Goal: Information Seeking & Learning: Learn about a topic

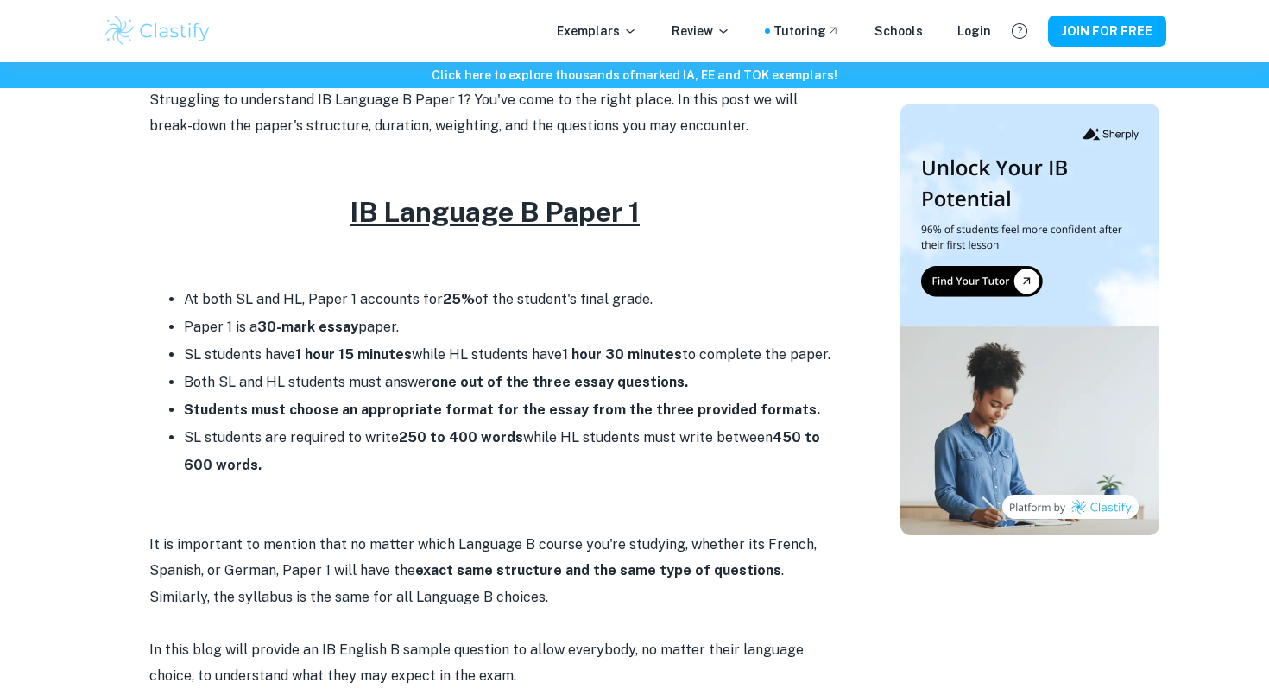
scroll to position [619, 0]
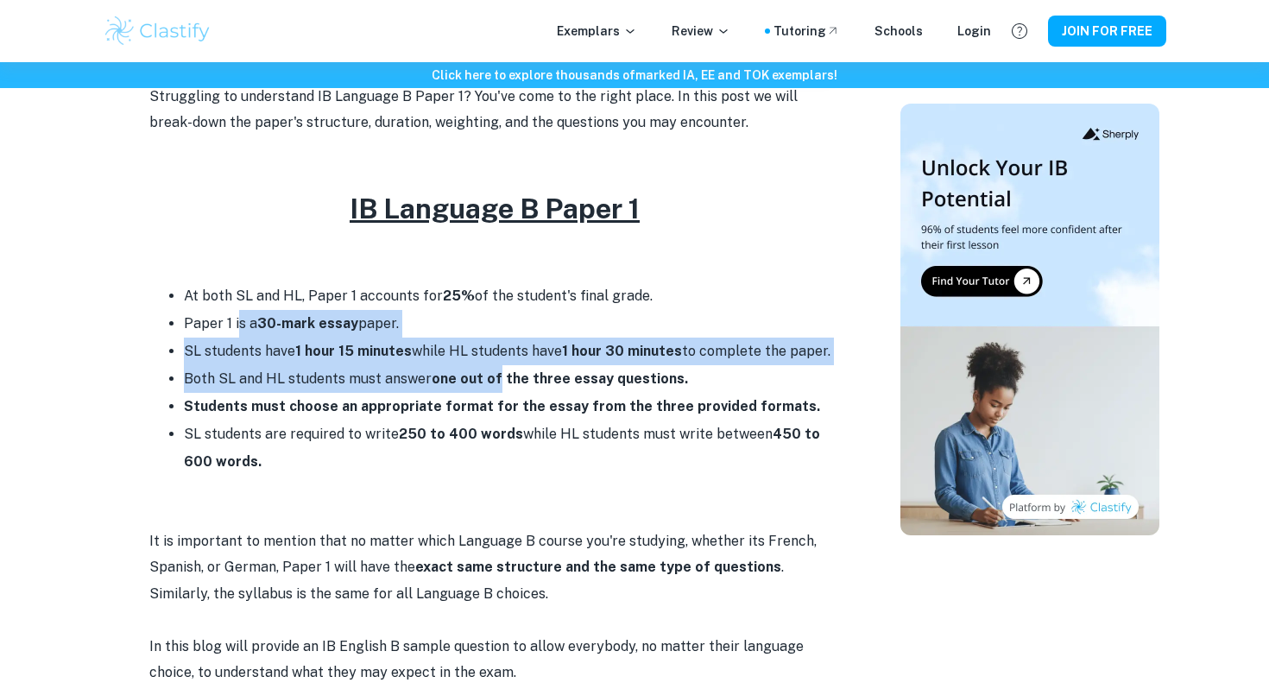
drag, startPoint x: 239, startPoint y: 318, endPoint x: 495, endPoint y: 376, distance: 262.2
click at [495, 376] on ul "At both SL and HL, Paper 1 accounts for 25% of the student's final grade. Paper…" at bounding box center [494, 378] width 691 height 193
click at [495, 376] on strong "one out of the three essay questions." at bounding box center [560, 378] width 256 height 16
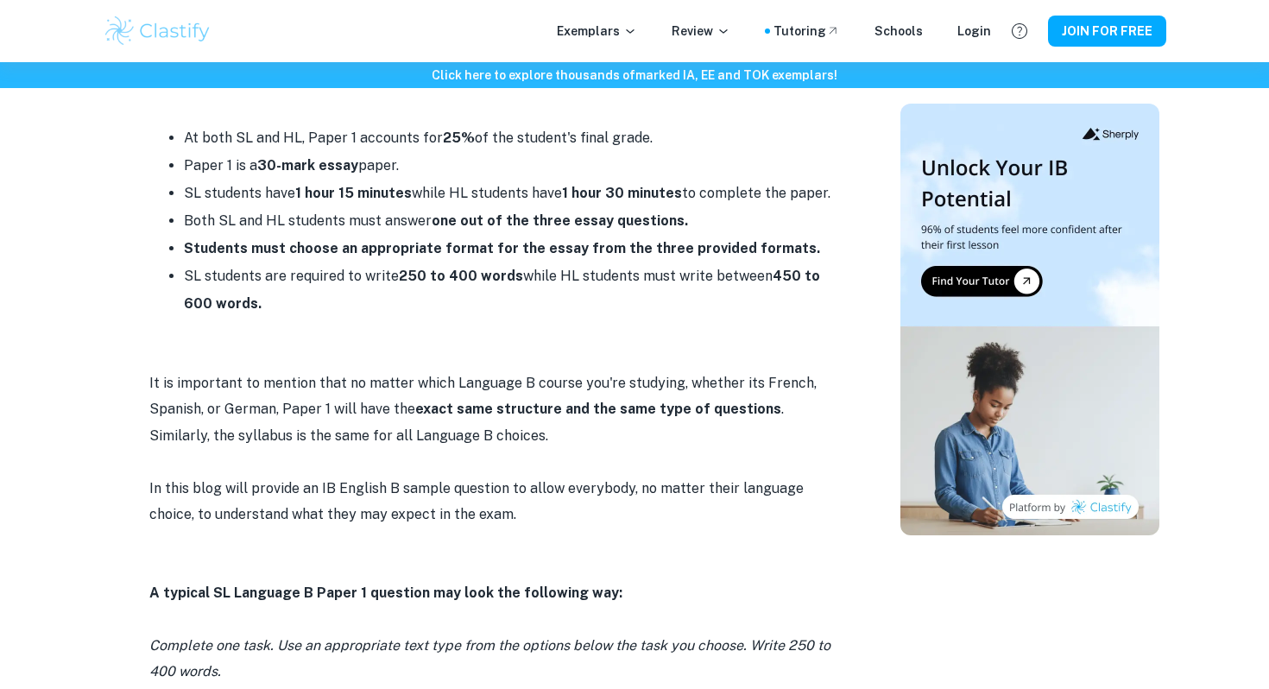
scroll to position [782, 0]
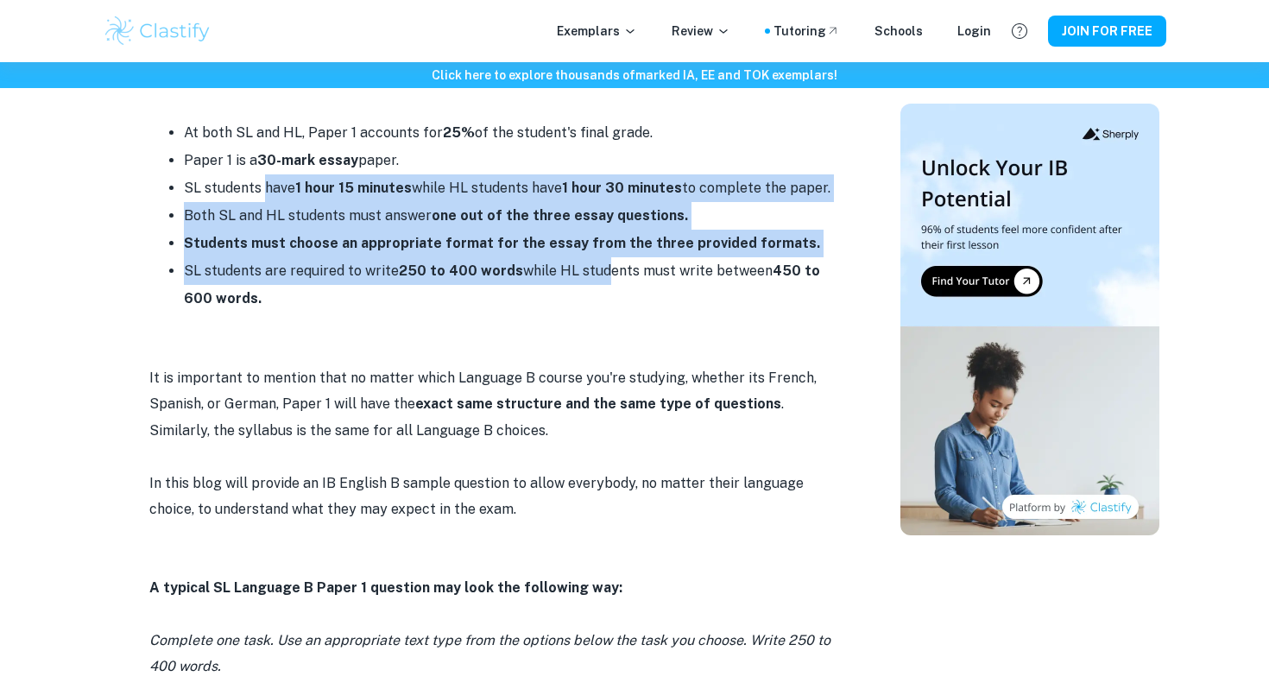
drag, startPoint x: 263, startPoint y: 187, endPoint x: 592, endPoint y: 279, distance: 341.5
click at [594, 279] on ul "At both SL and HL, Paper 1 accounts for 25% of the student's final grade. Paper…" at bounding box center [494, 215] width 691 height 193
click at [592, 279] on li "SL students are required to write 250 to 400 words while HL students must write…" at bounding box center [512, 284] width 656 height 55
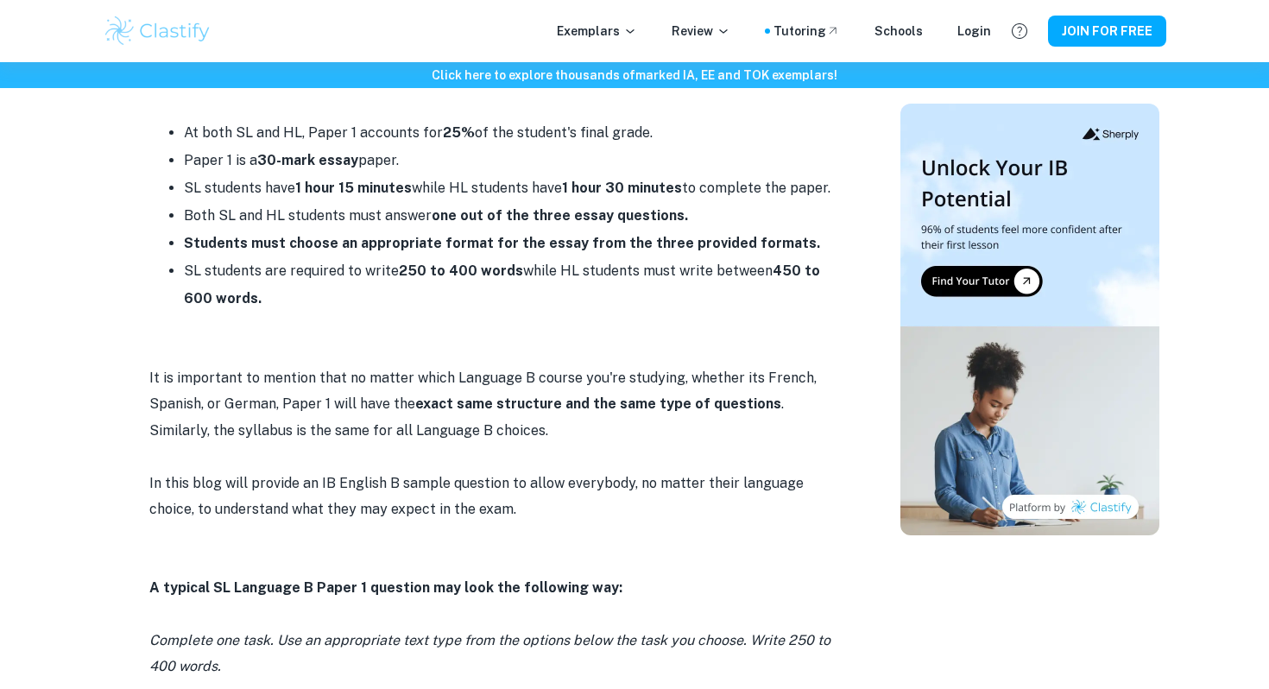
drag, startPoint x: 409, startPoint y: 216, endPoint x: 594, endPoint y: 291, distance: 199.5
click at [595, 291] on ul "At both SL and HL, Paper 1 accounts for 25% of the student's final grade. Paper…" at bounding box center [494, 215] width 691 height 193
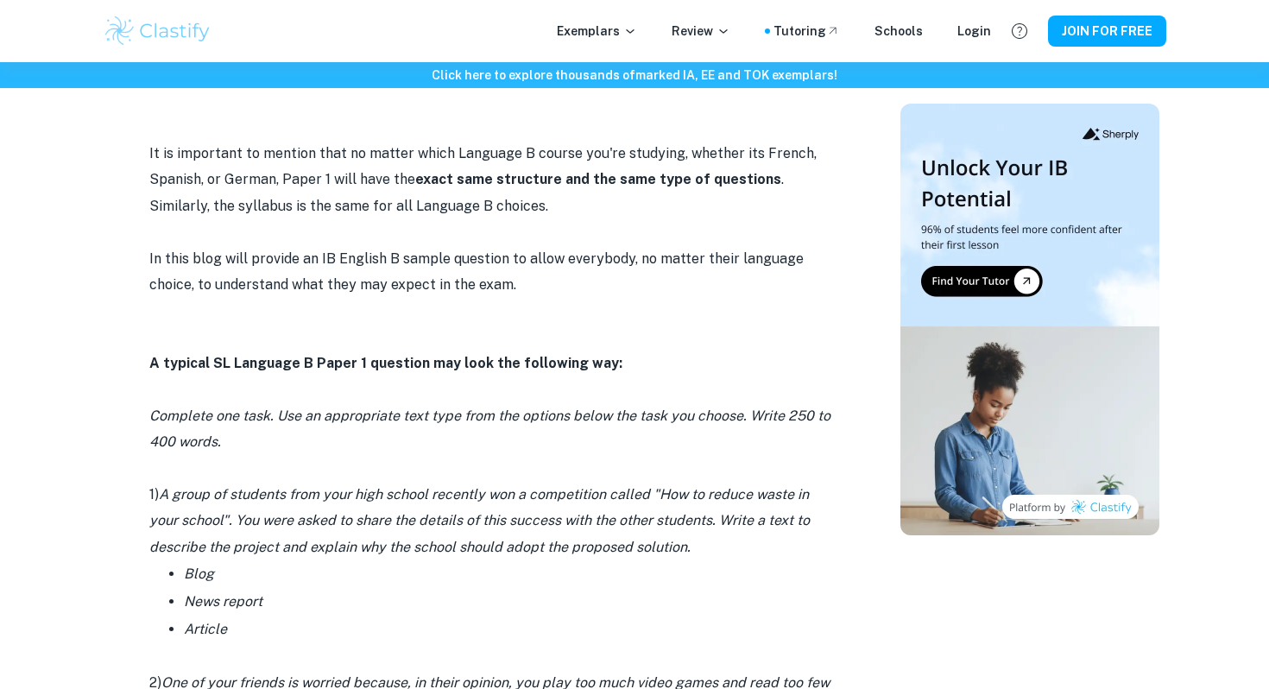
scroll to position [1008, 0]
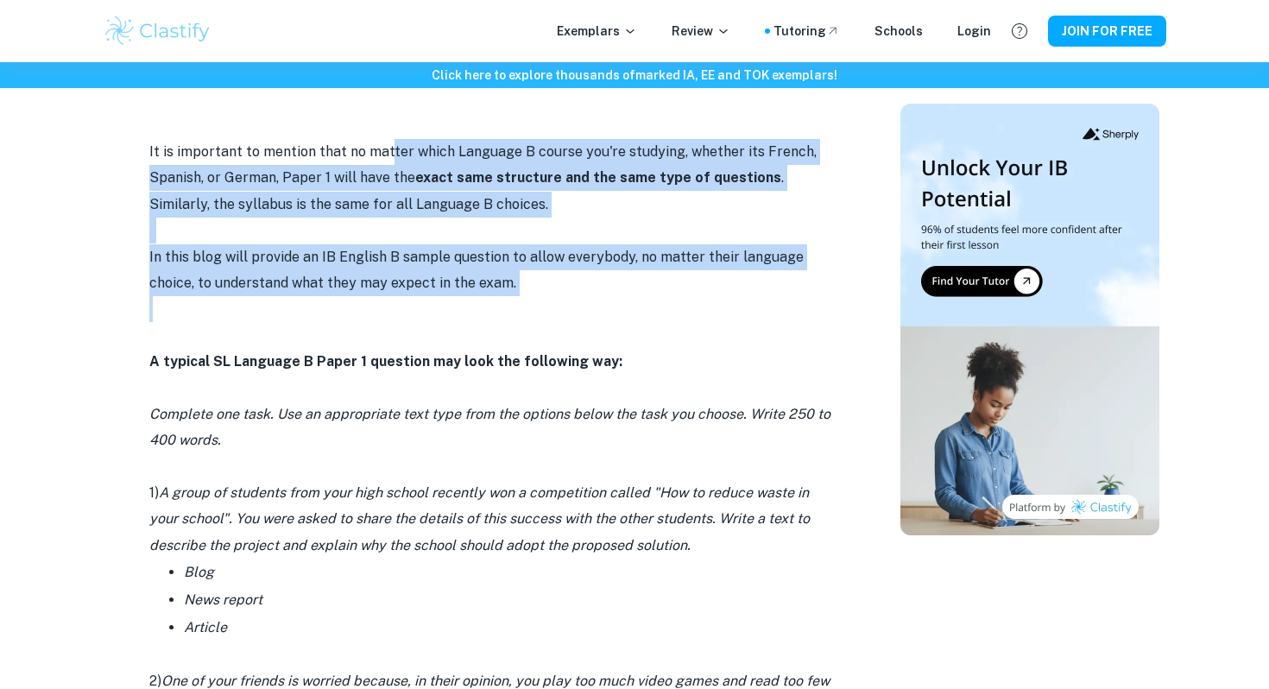
drag, startPoint x: 388, startPoint y: 155, endPoint x: 582, endPoint y: 298, distance: 240.9
click at [581, 298] on p at bounding box center [494, 309] width 691 height 26
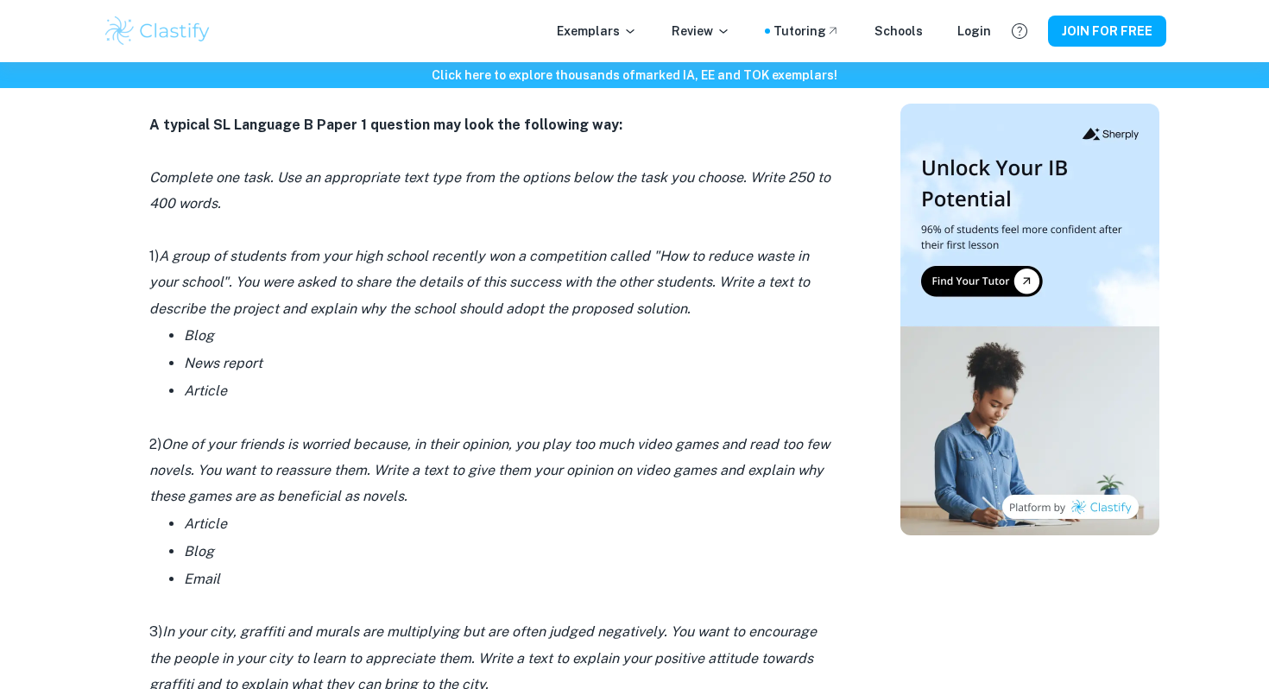
scroll to position [1249, 0]
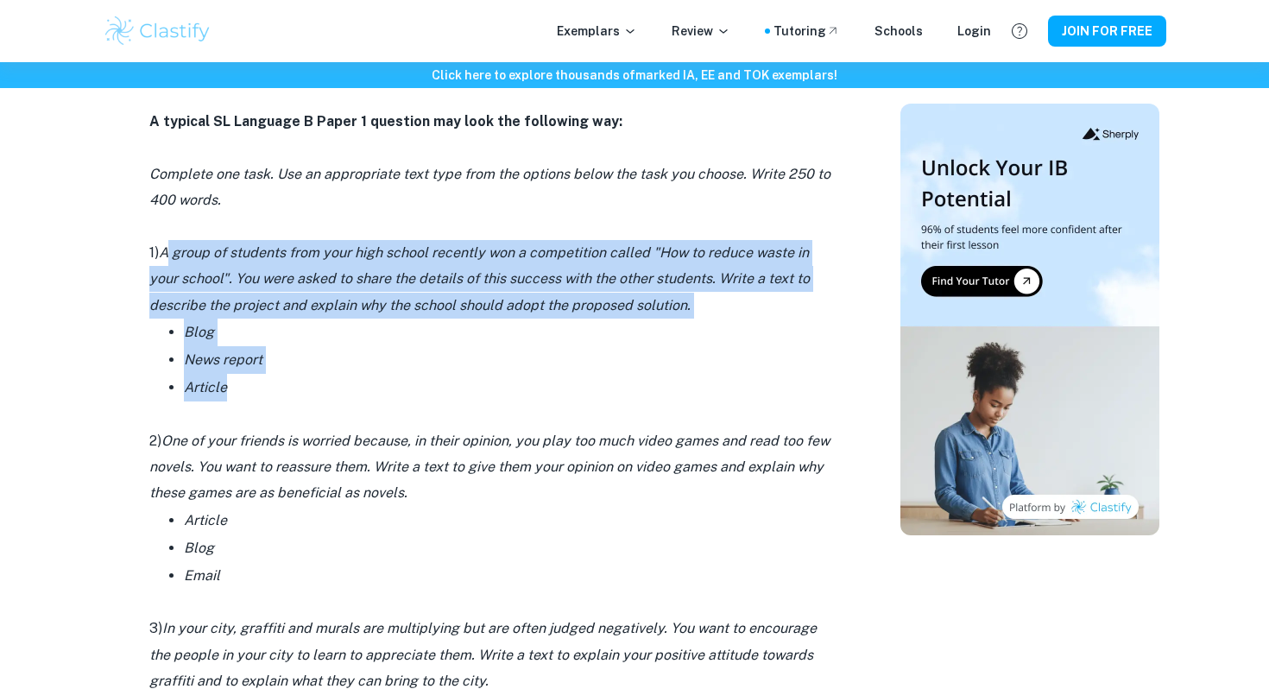
drag, startPoint x: 168, startPoint y: 250, endPoint x: 352, endPoint y: 374, distance: 221.5
click at [352, 374] on li "Article" at bounding box center [512, 388] width 656 height 28
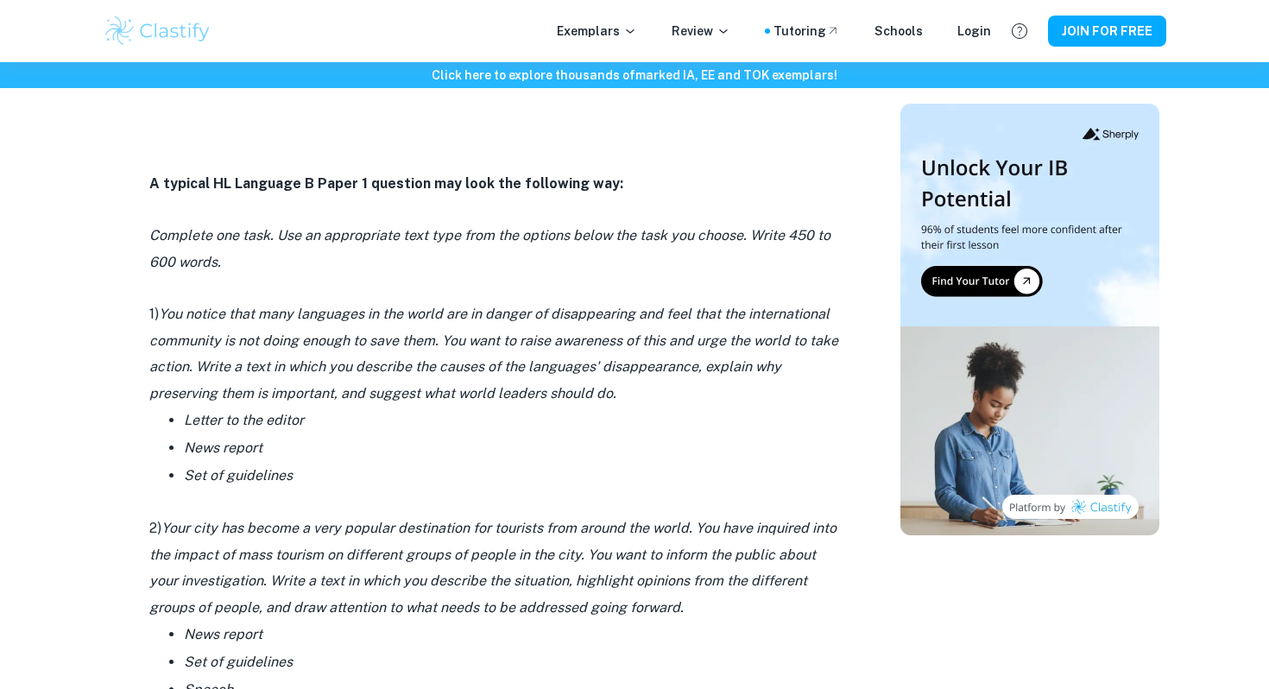
scroll to position [1940, 0]
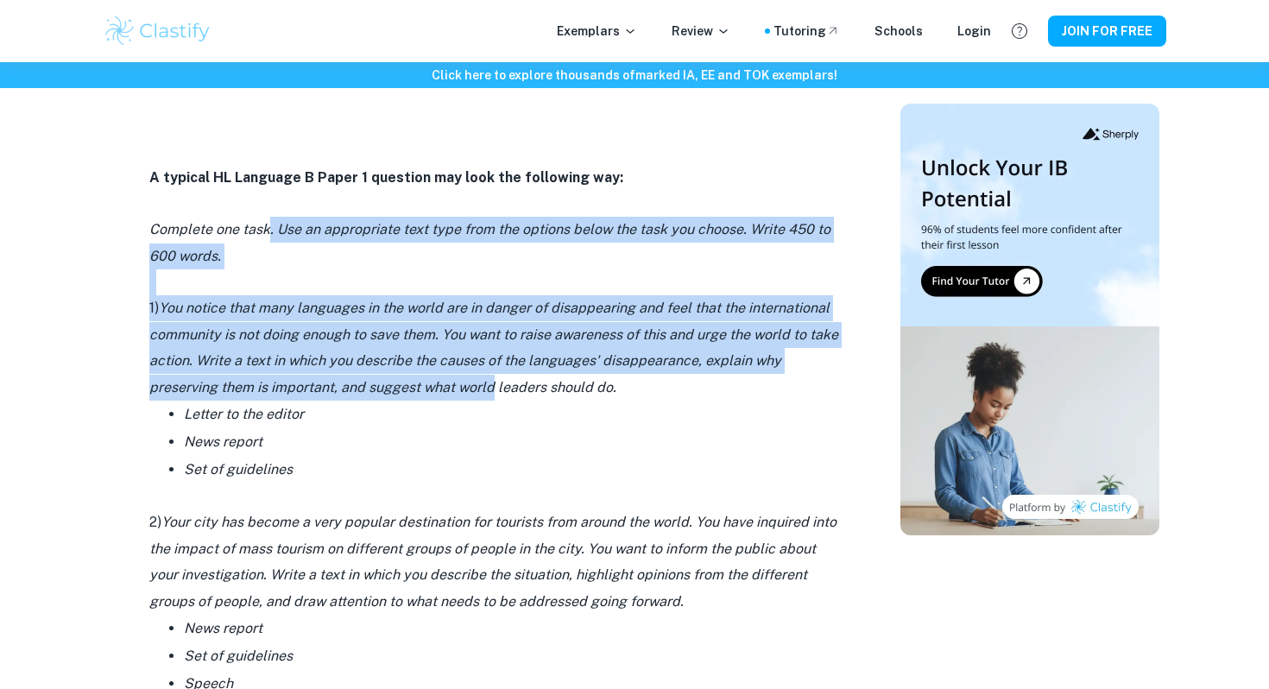
drag, startPoint x: 267, startPoint y: 231, endPoint x: 495, endPoint y: 384, distance: 274.9
click at [495, 384] on div "Struggling to understand IB Language B Paper 1? You've come to the right place.…" at bounding box center [494, 76] width 691 height 2627
click at [495, 384] on icon "You notice that many languages in the world are in danger of disappearing and f…" at bounding box center [493, 347] width 689 height 95
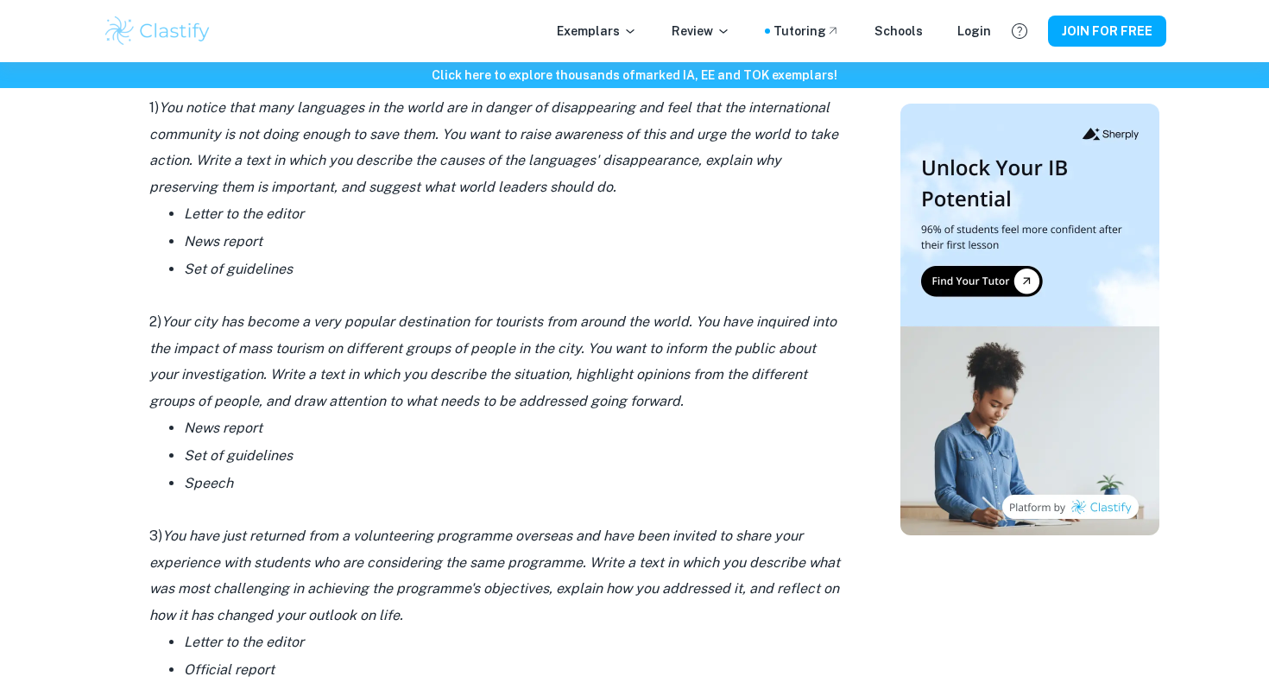
scroll to position [2132, 0]
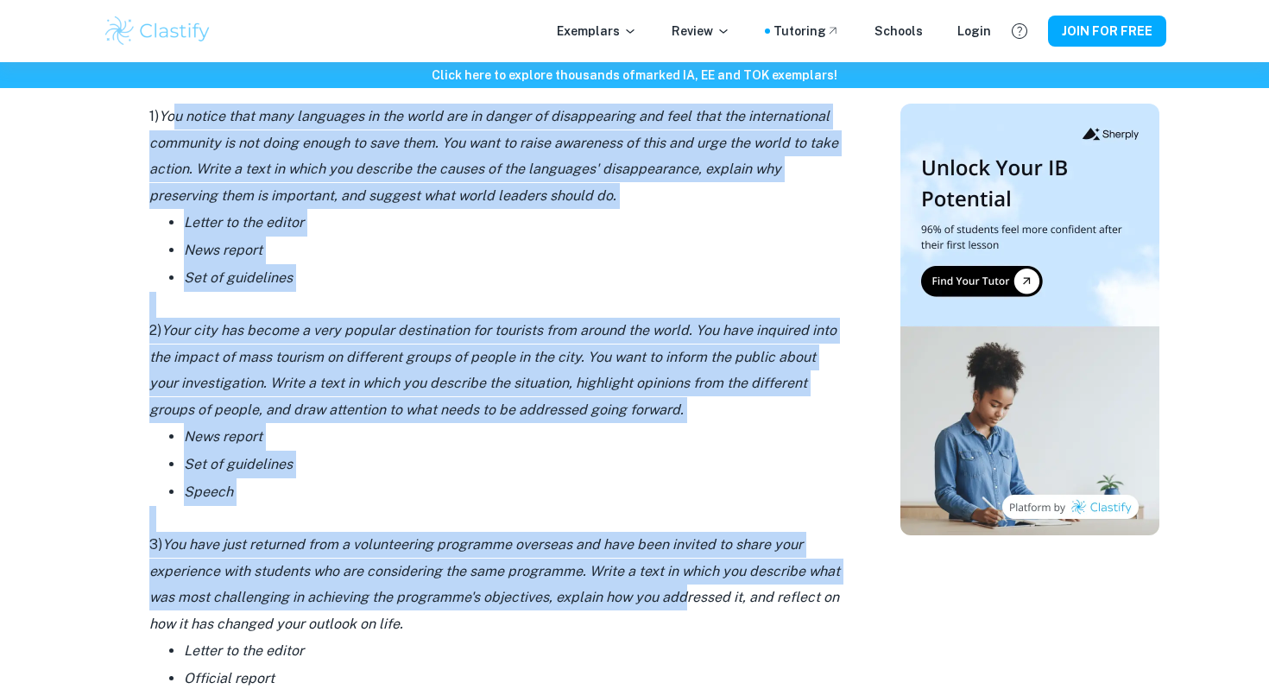
drag, startPoint x: 174, startPoint y: 121, endPoint x: 684, endPoint y: 586, distance: 690.0
click at [684, 586] on p "3) You have just returned from a volunteering programme overseas and have been …" at bounding box center [494, 584] width 691 height 105
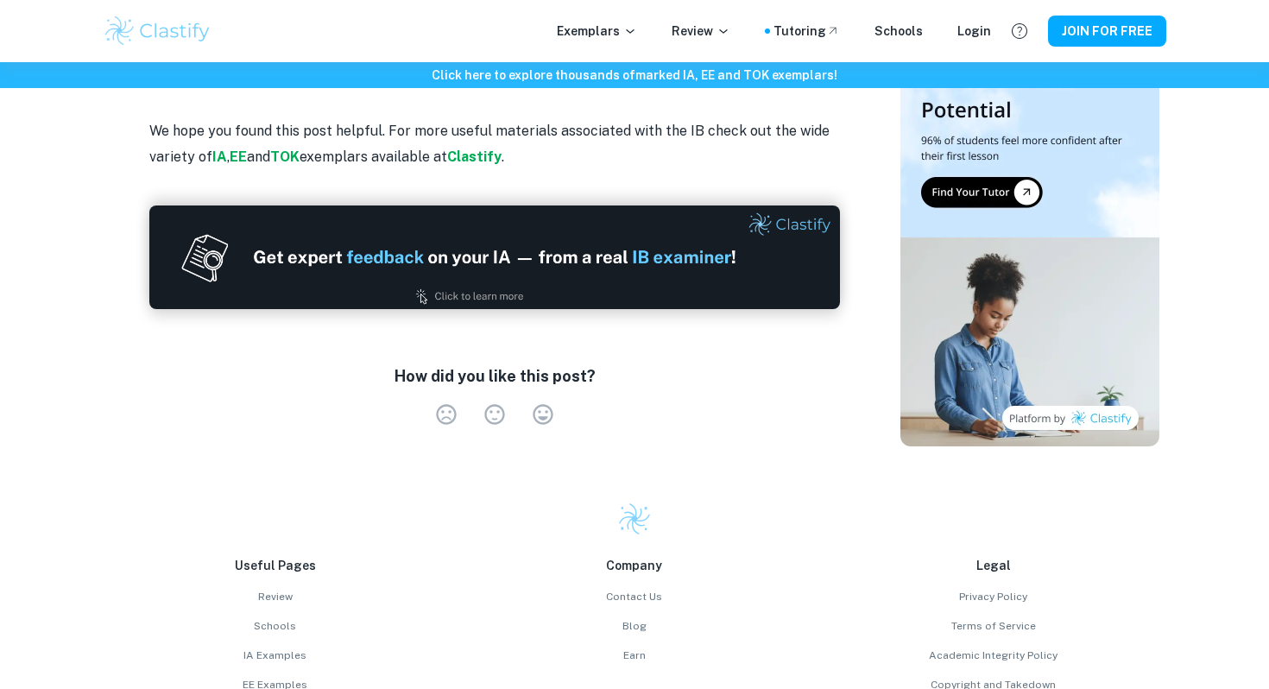
scroll to position [3154, 0]
